Goal: Navigation & Orientation: Find specific page/section

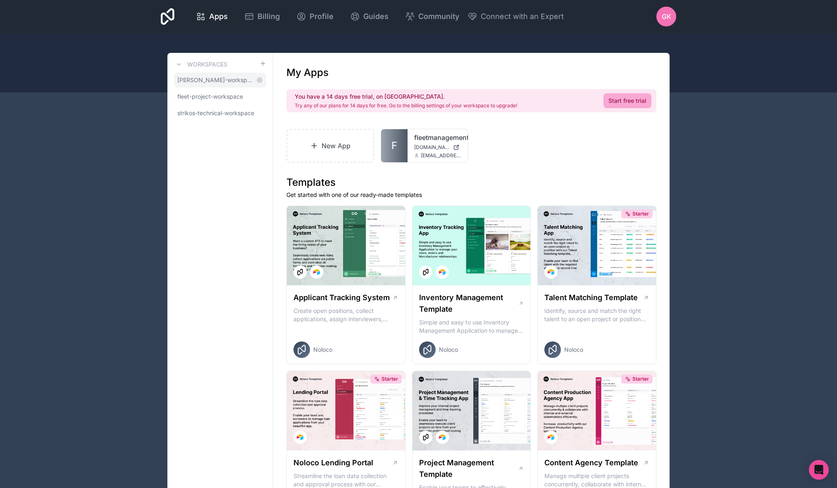
click at [232, 79] on span "[PERSON_NAME]-workspace" at bounding box center [215, 80] width 76 height 8
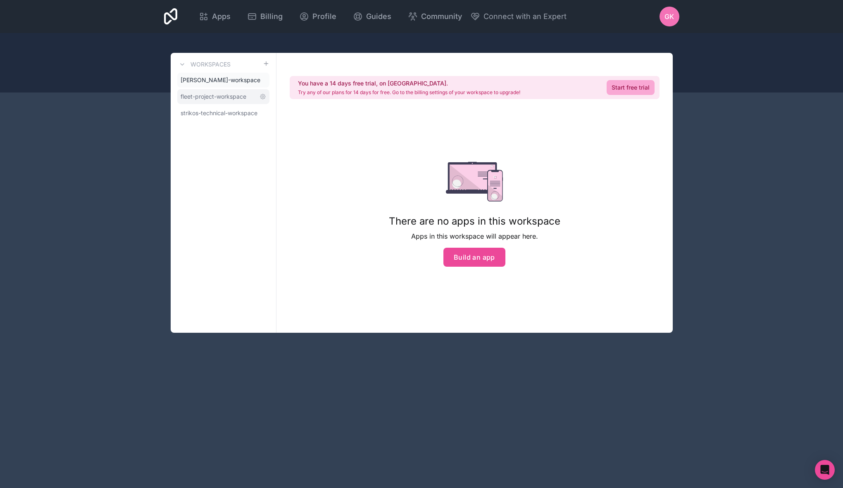
click at [228, 93] on span "fleet-project-workspace" at bounding box center [214, 97] width 66 height 8
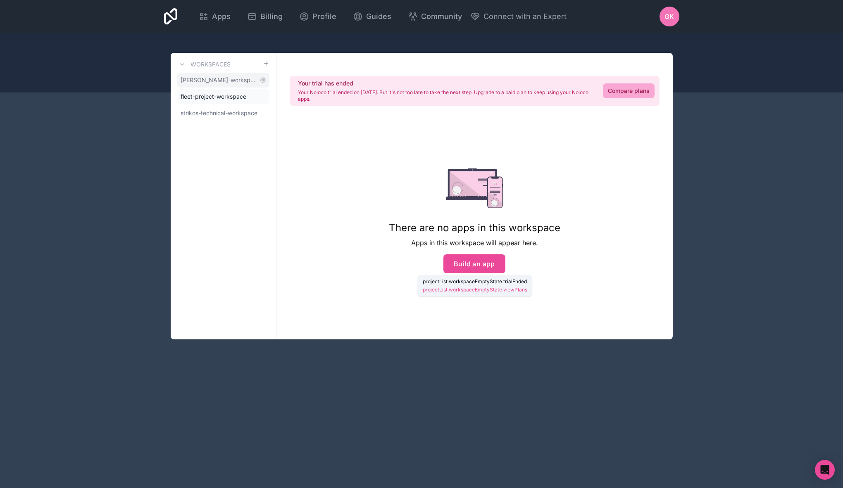
click at [215, 77] on span "[PERSON_NAME]-workspace" at bounding box center [219, 80] width 76 height 8
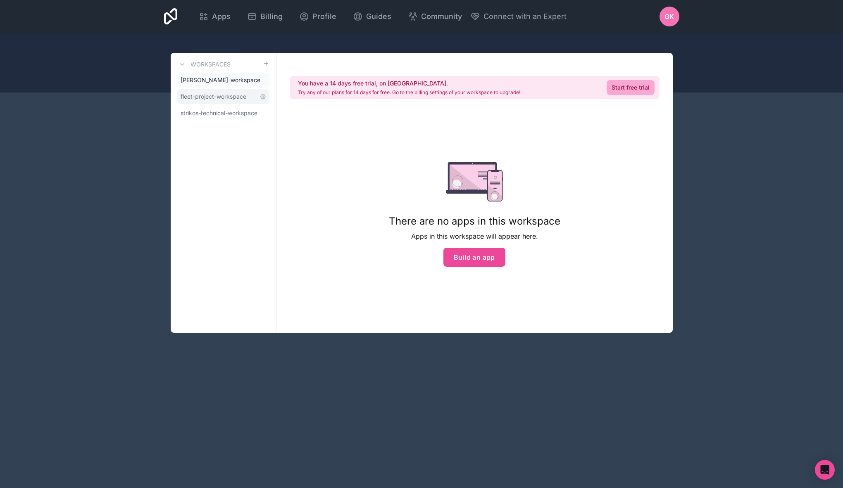
click at [219, 91] on link "fleet-project-workspace" at bounding box center [223, 96] width 92 height 15
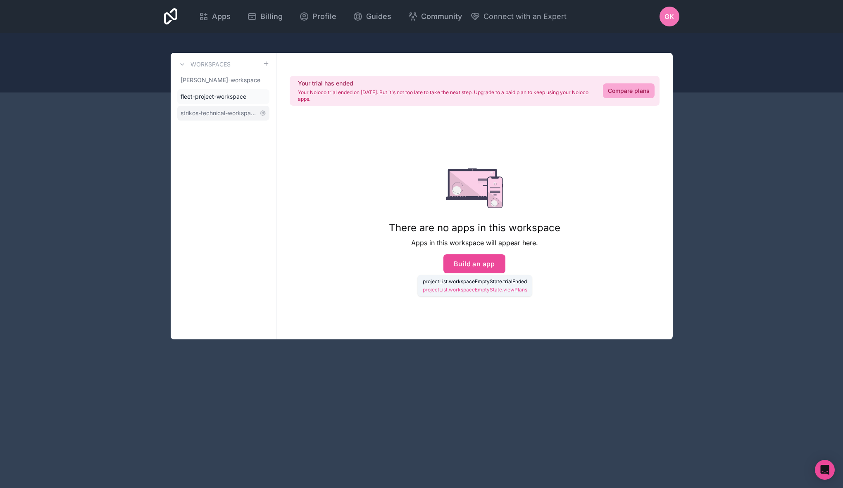
click at [222, 112] on span "strikos-technical-workspace" at bounding box center [219, 113] width 76 height 8
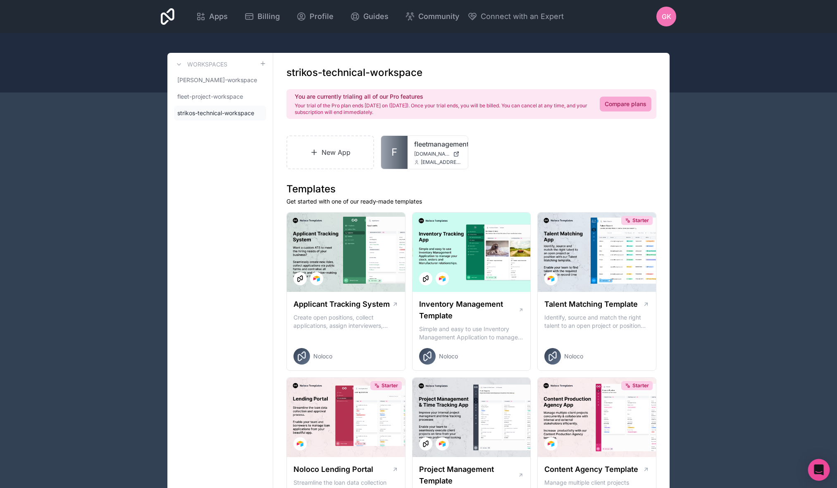
click at [817, 474] on icon "Open Intercom Messenger" at bounding box center [818, 470] width 11 height 11
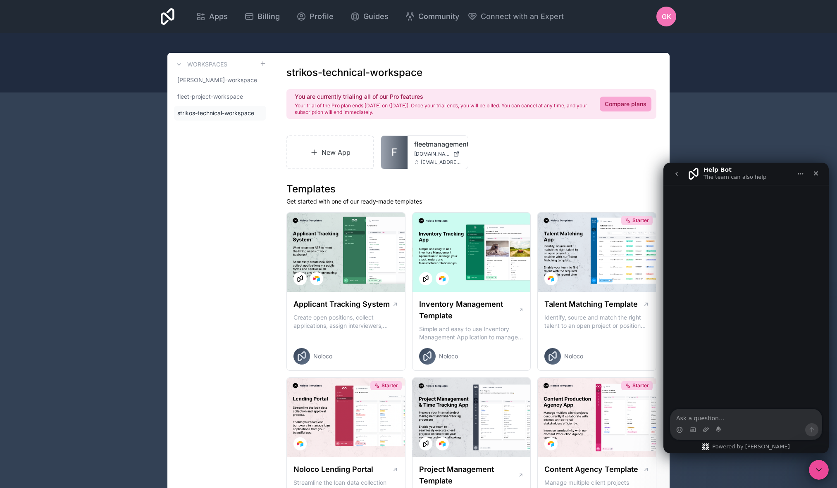
click at [727, 413] on textarea "Ask a question…" at bounding box center [745, 416] width 151 height 14
click at [727, 415] on textarea "Ask a question…" at bounding box center [745, 416] width 151 height 14
click at [592, 24] on div "Apps Billing Profile Guides Community Connect with an Expert GK Billing Profile…" at bounding box center [418, 16] width 528 height 33
